Goal: Obtain resource: Download file/media

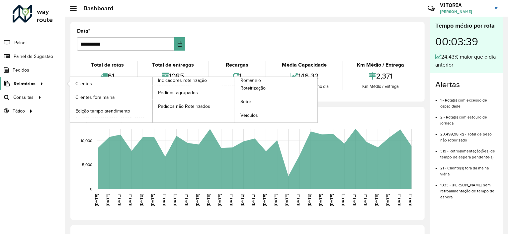
click at [25, 81] on span "Relatórios" at bounding box center [25, 83] width 22 height 7
click at [74, 84] on link "Clientes" at bounding box center [111, 83] width 82 height 13
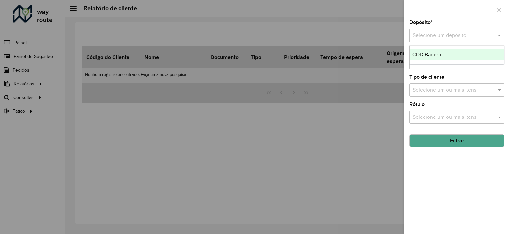
click at [436, 40] on div "Selecione um depósito" at bounding box center [457, 35] width 95 height 13
click at [444, 52] on div "CDD Barueri" at bounding box center [457, 54] width 94 height 11
click at [443, 140] on button "Filtrar" at bounding box center [457, 140] width 95 height 13
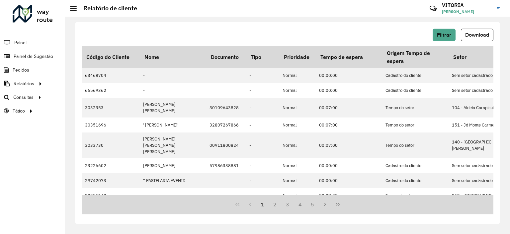
click at [490, 32] on button "Download" at bounding box center [477, 35] width 33 height 13
